Goal: Transaction & Acquisition: Book appointment/travel/reservation

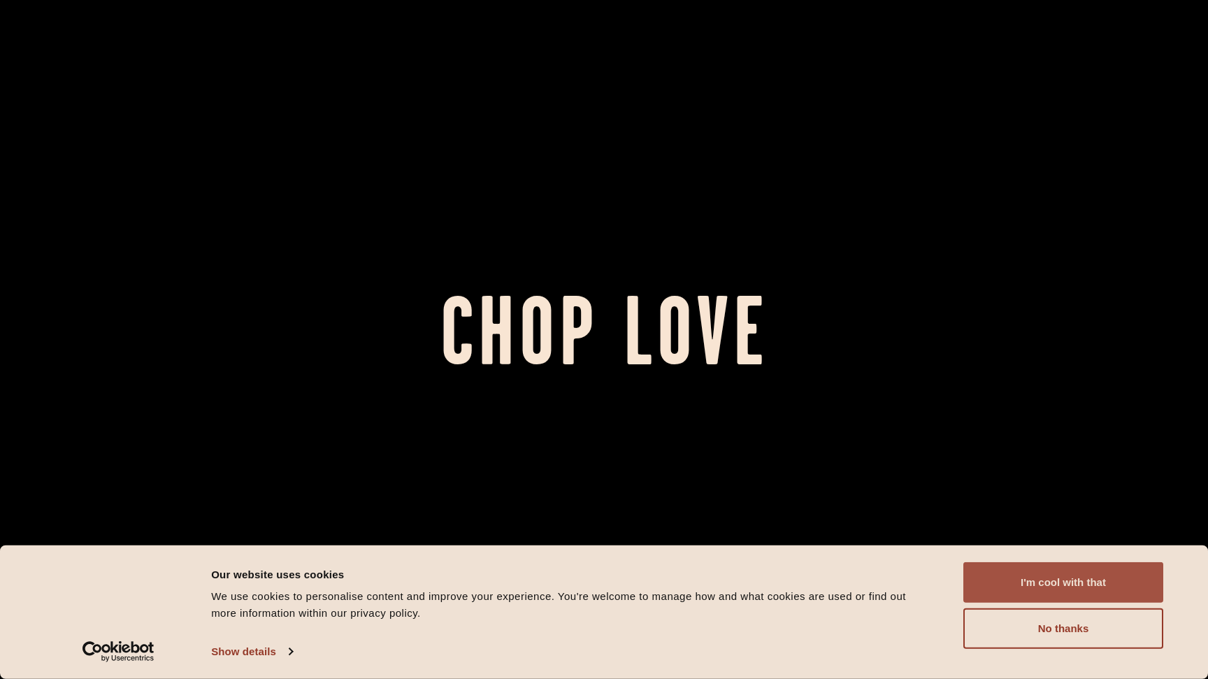
click at [1063, 589] on button "I'm cool with that" at bounding box center [1064, 582] width 200 height 41
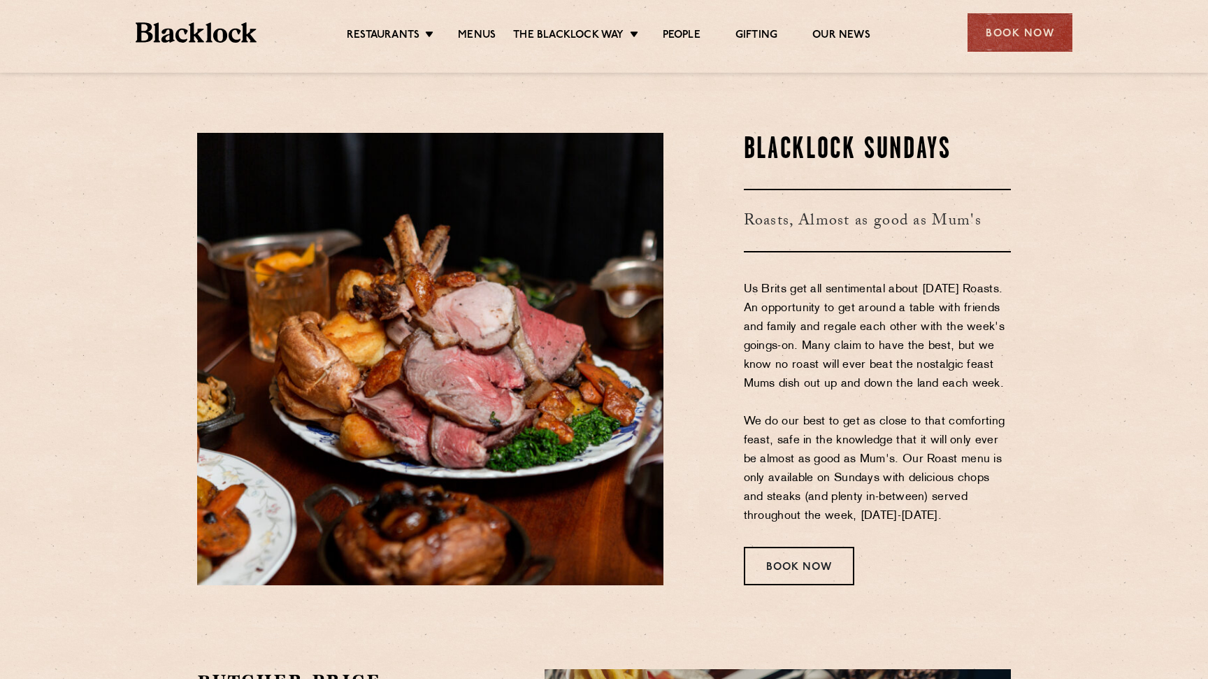
scroll to position [1881, 0]
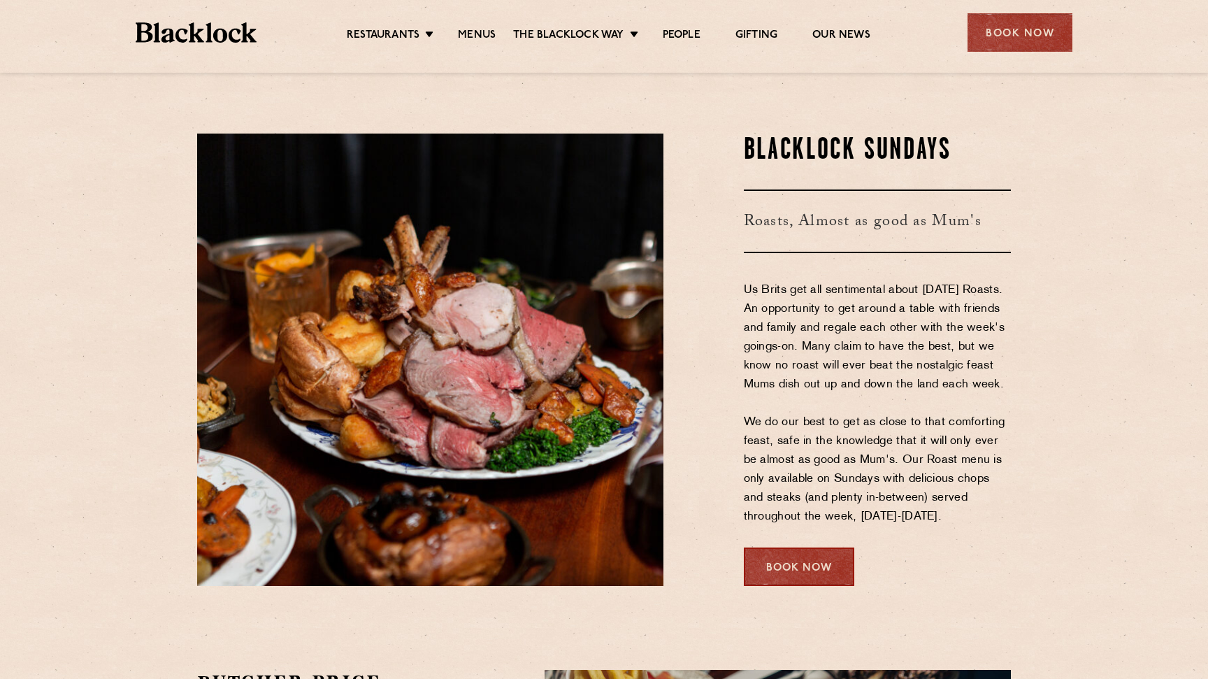
click at [810, 566] on div "Book Now" at bounding box center [799, 567] width 110 height 38
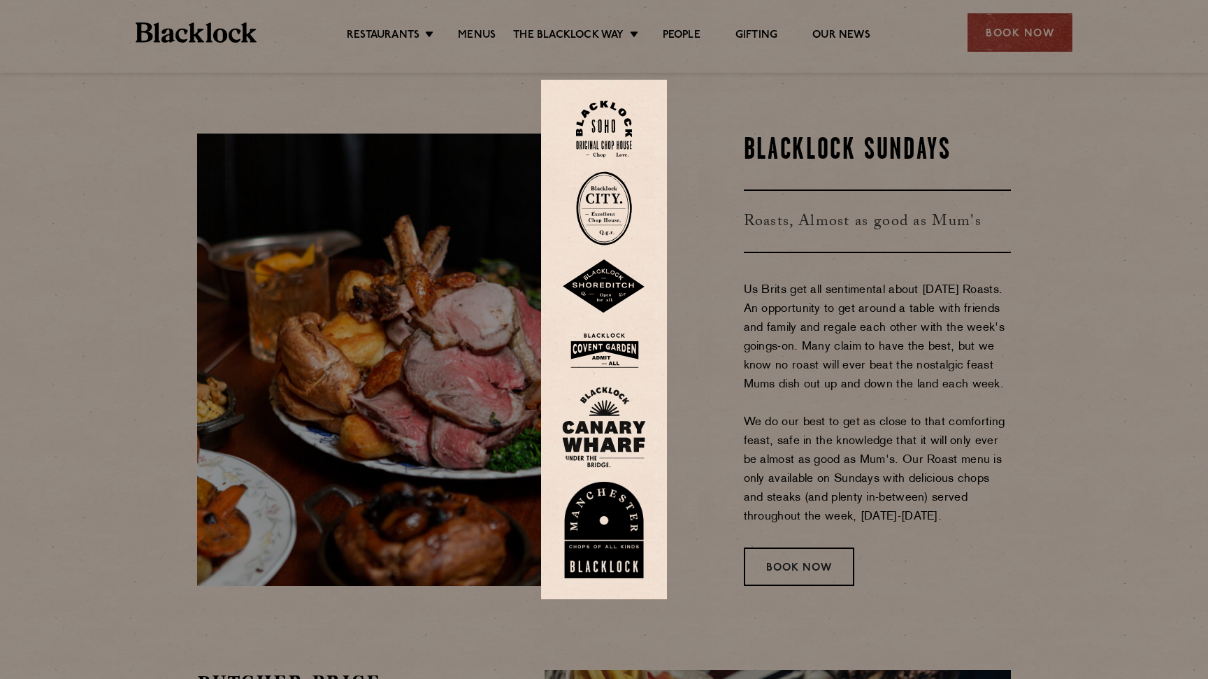
click at [608, 342] on img at bounding box center [604, 350] width 84 height 45
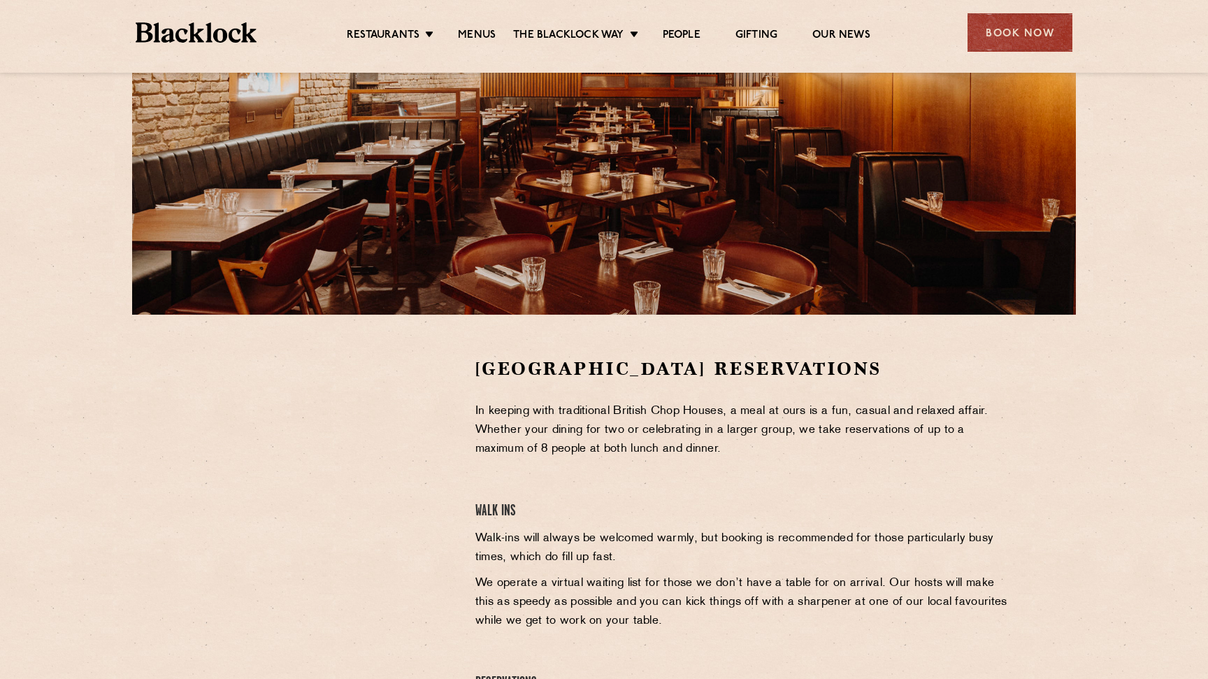
scroll to position [200, 0]
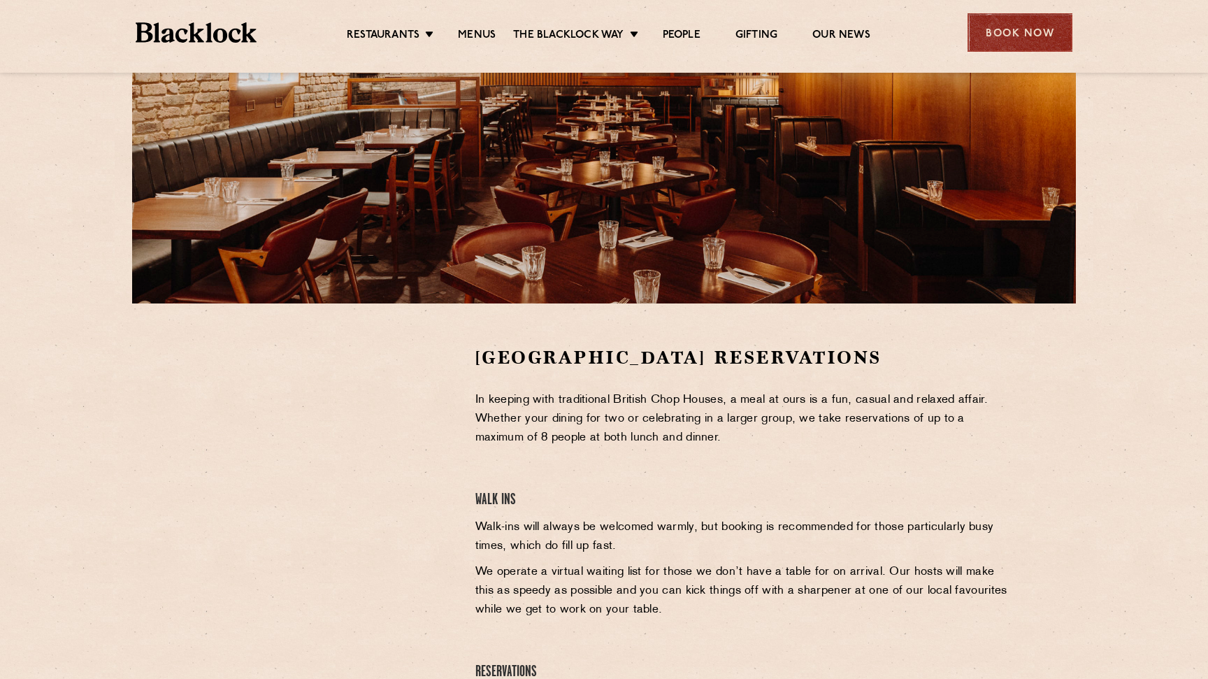
click at [1004, 30] on div "Book Now" at bounding box center [1020, 32] width 105 height 38
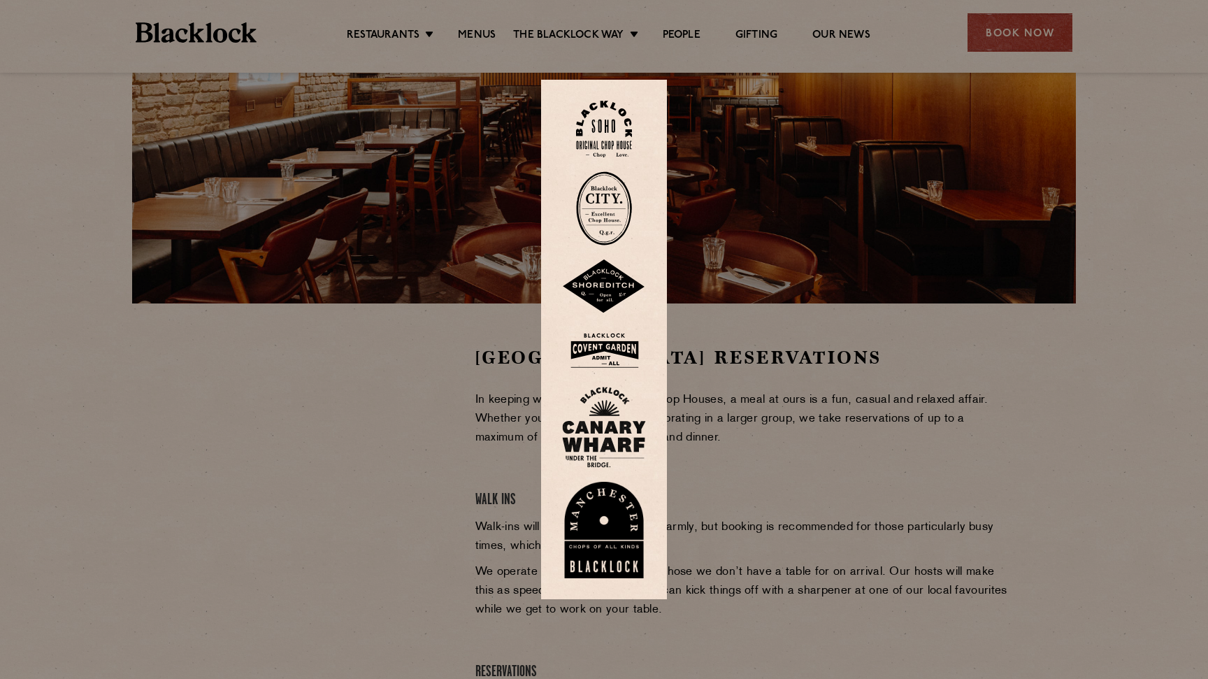
click at [599, 130] on img at bounding box center [604, 129] width 56 height 57
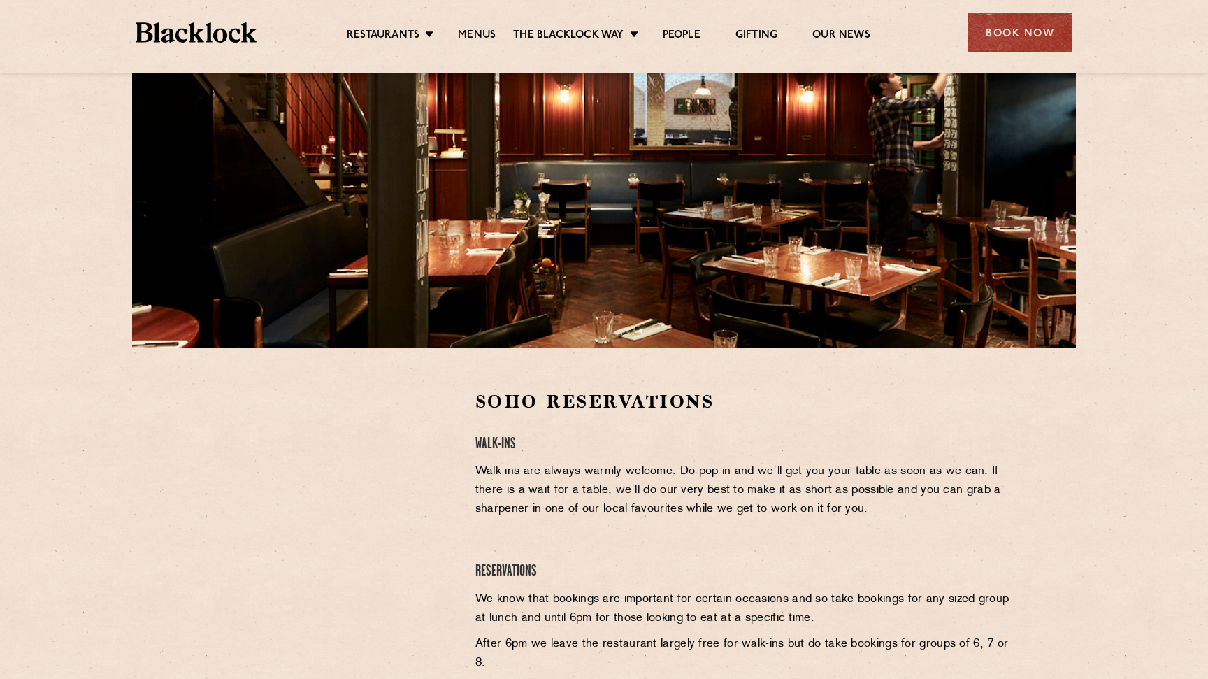
scroll to position [166, 0]
